Goal: Find specific page/section: Find specific page/section

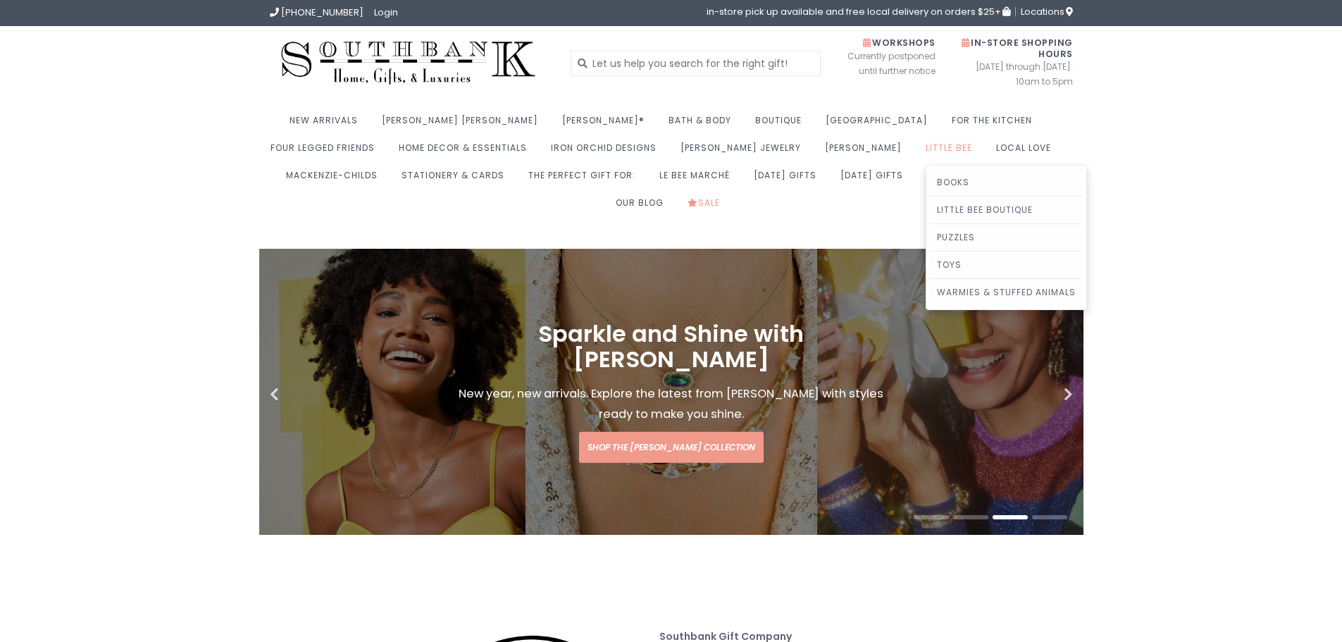
click at [925, 151] on link "Little Bee" at bounding box center [952, 151] width 54 height 27
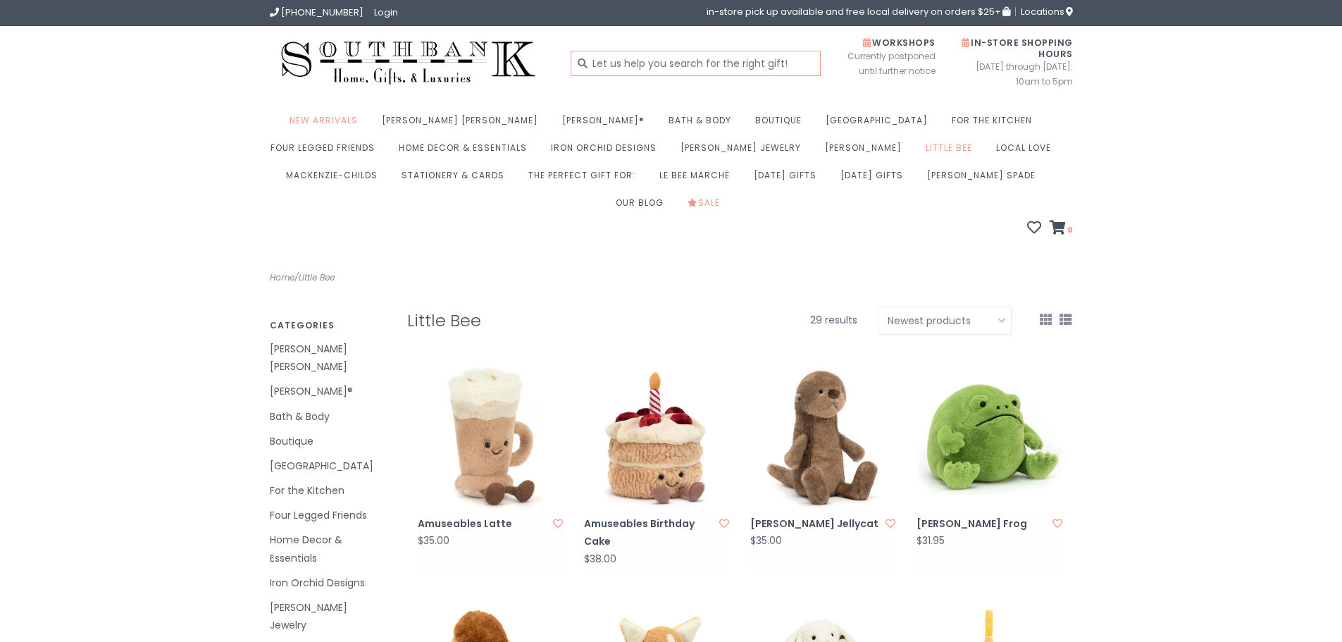
click at [748, 65] on input "text" at bounding box center [695, 63] width 250 height 25
type input "piggy"
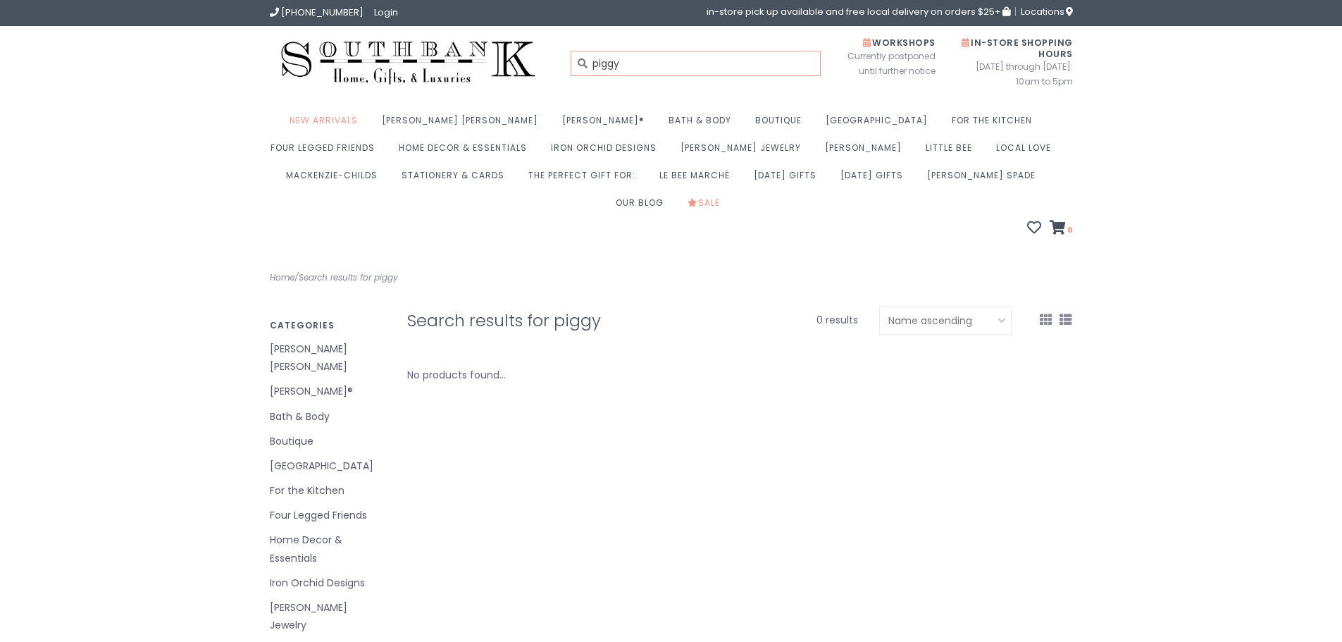
drag, startPoint x: 645, startPoint y: 66, endPoint x: 545, endPoint y: 70, distance: 100.1
click at [545, 70] on div "piggy" at bounding box center [637, 63] width 344 height 53
type input "bank"
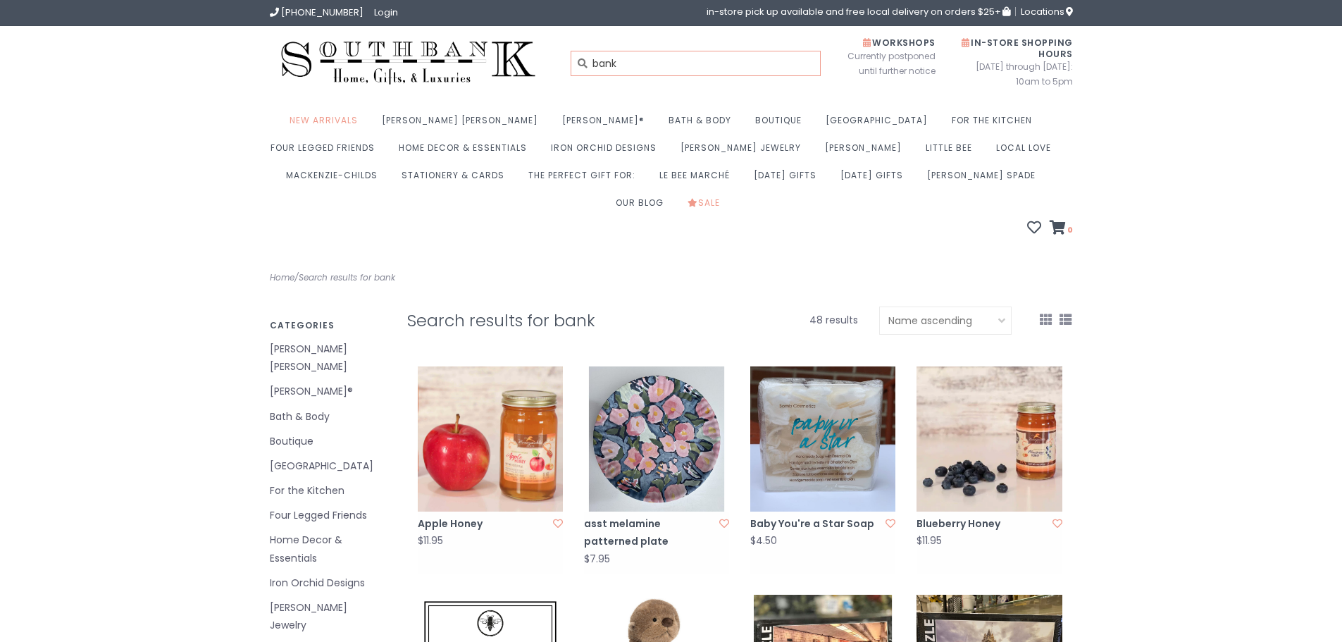
scroll to position [1, 0]
drag, startPoint x: 634, startPoint y: 65, endPoint x: 510, endPoint y: 72, distance: 124.1
click at [510, 72] on div "bank" at bounding box center [637, 63] width 344 height 53
type input "piggy bank"
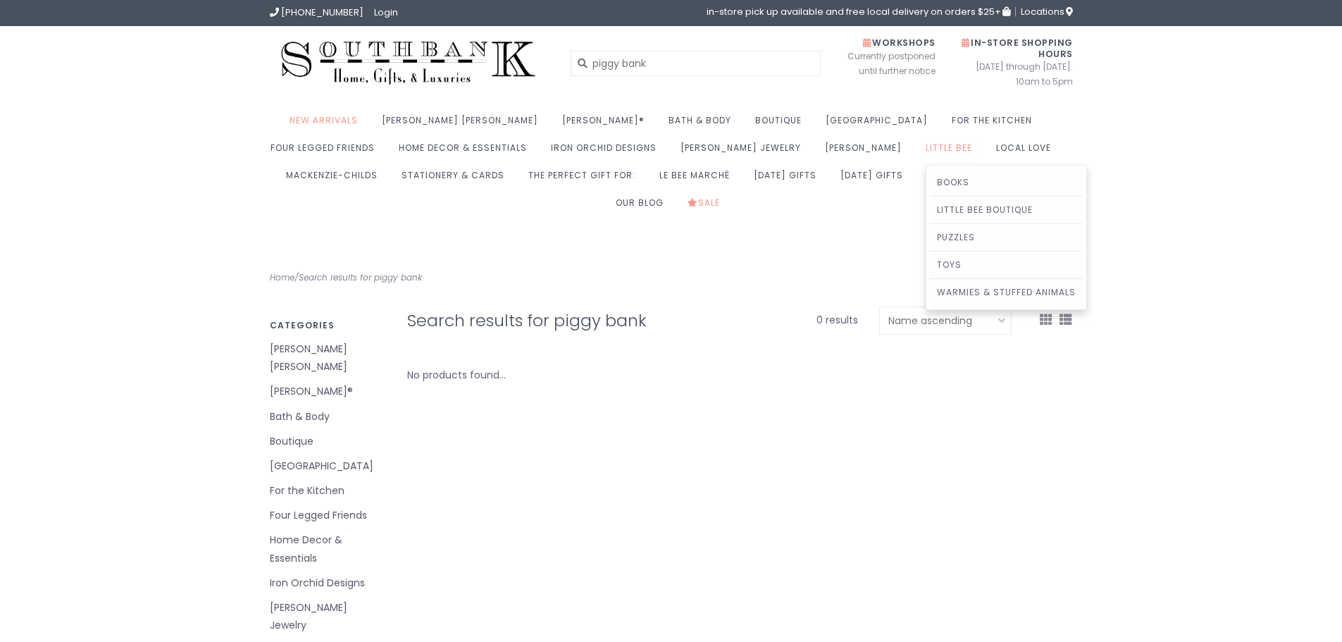
click at [925, 145] on link "Little Bee" at bounding box center [952, 151] width 54 height 27
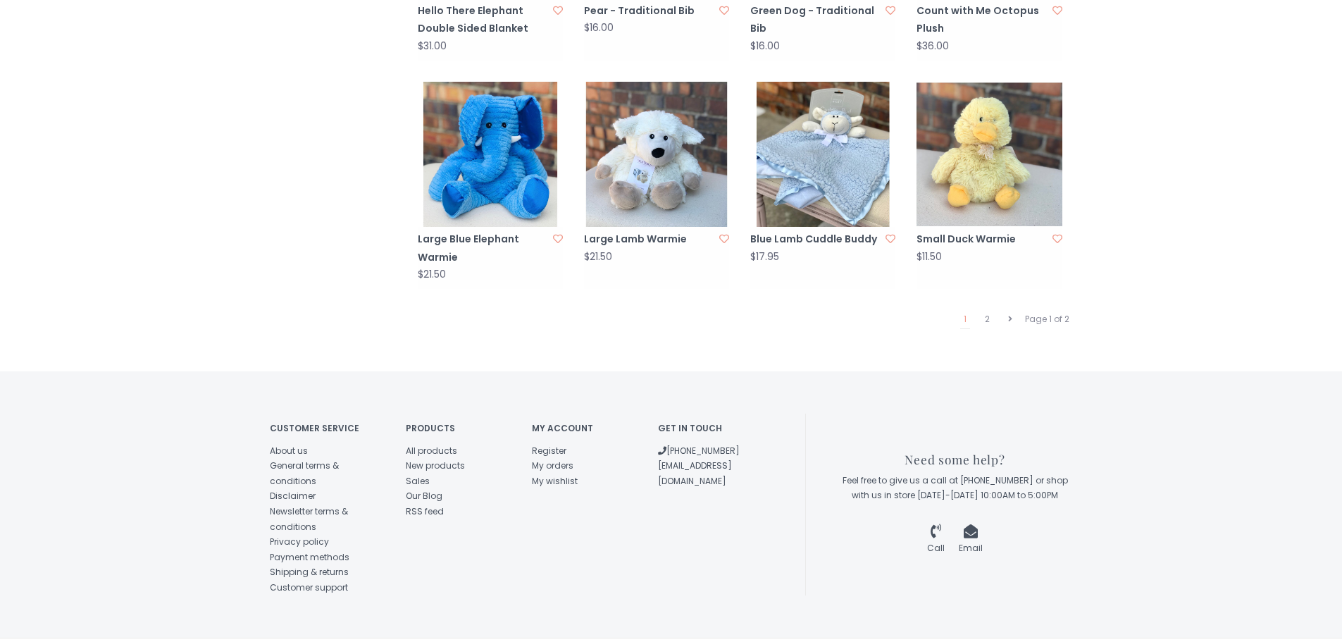
scroll to position [1431, 0]
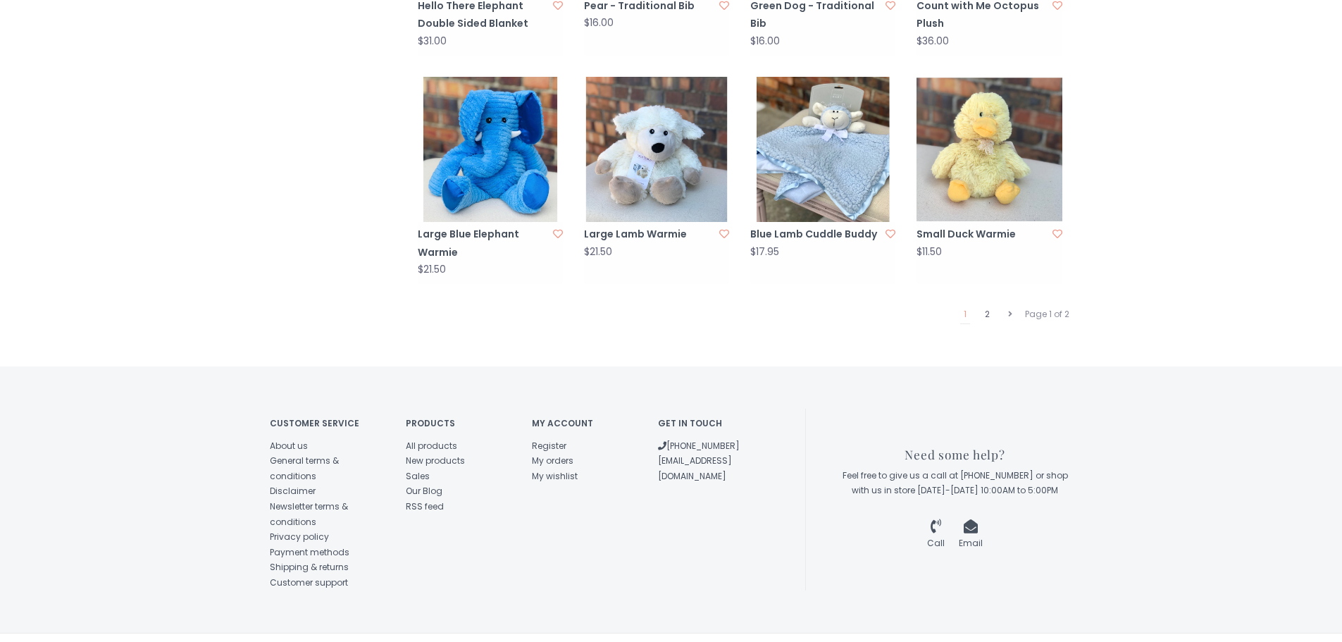
click at [985, 305] on link "2" at bounding box center [987, 314] width 12 height 18
